Goal: Communication & Community: Participate in discussion

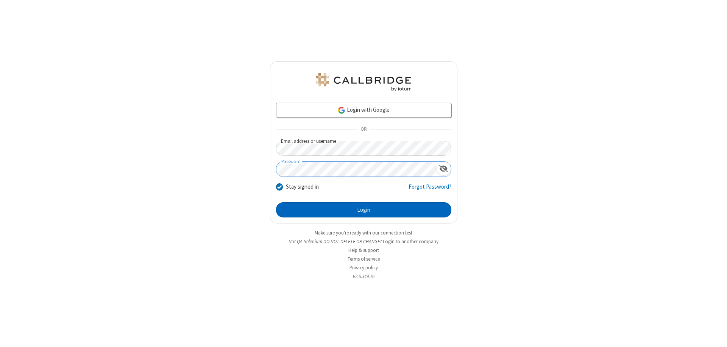
click at [363, 210] on button "Login" at bounding box center [363, 209] width 175 height 15
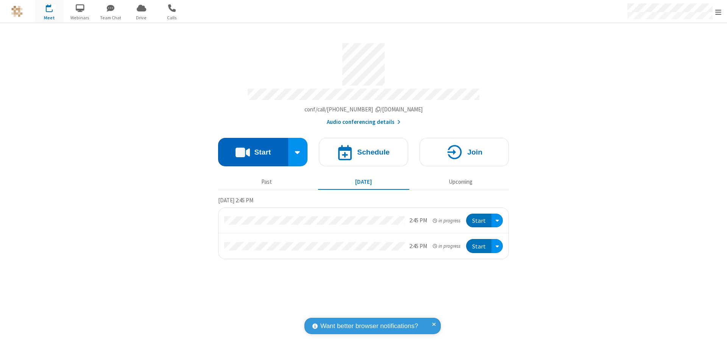
click at [253, 148] on button "Start" at bounding box center [253, 152] width 70 height 28
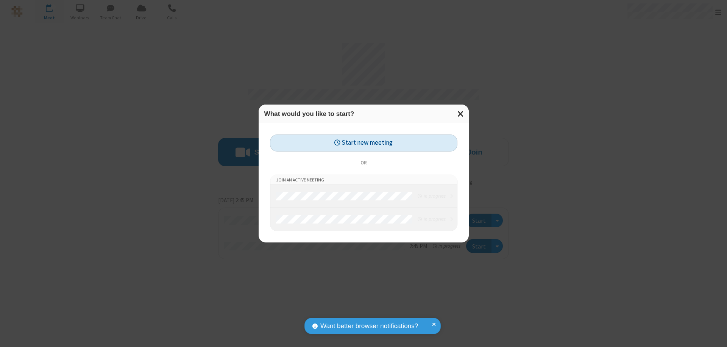
click at [363, 143] on button "Start new meeting" at bounding box center [363, 142] width 187 height 17
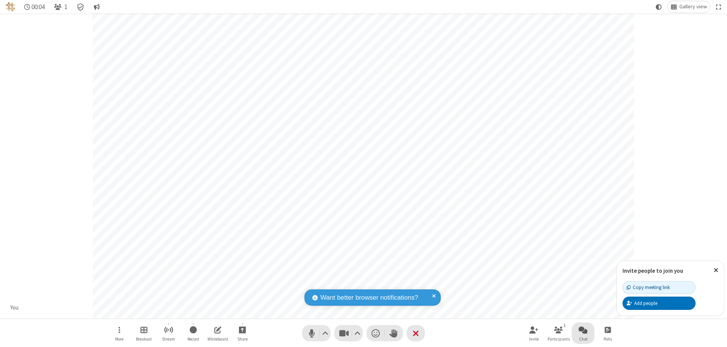
click at [583, 329] on span "Open chat" at bounding box center [582, 329] width 9 height 9
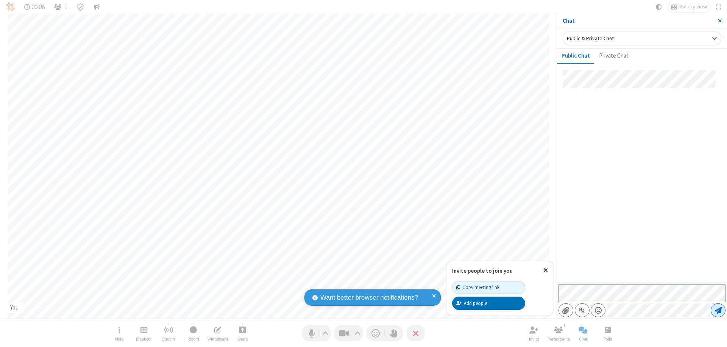
click at [718, 310] on span "Send message" at bounding box center [717, 310] width 7 height 8
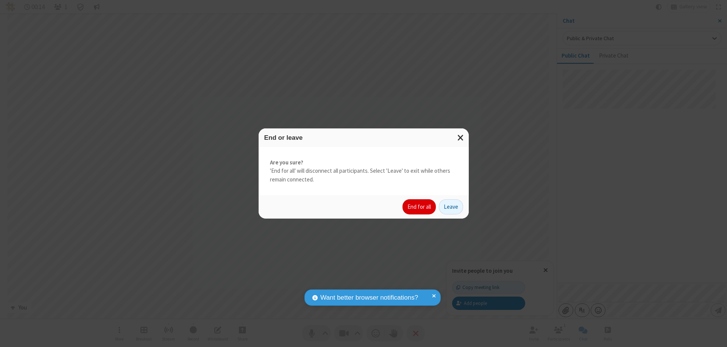
click at [419, 207] on button "End for all" at bounding box center [418, 206] width 33 height 15
